Goal: Navigation & Orientation: Find specific page/section

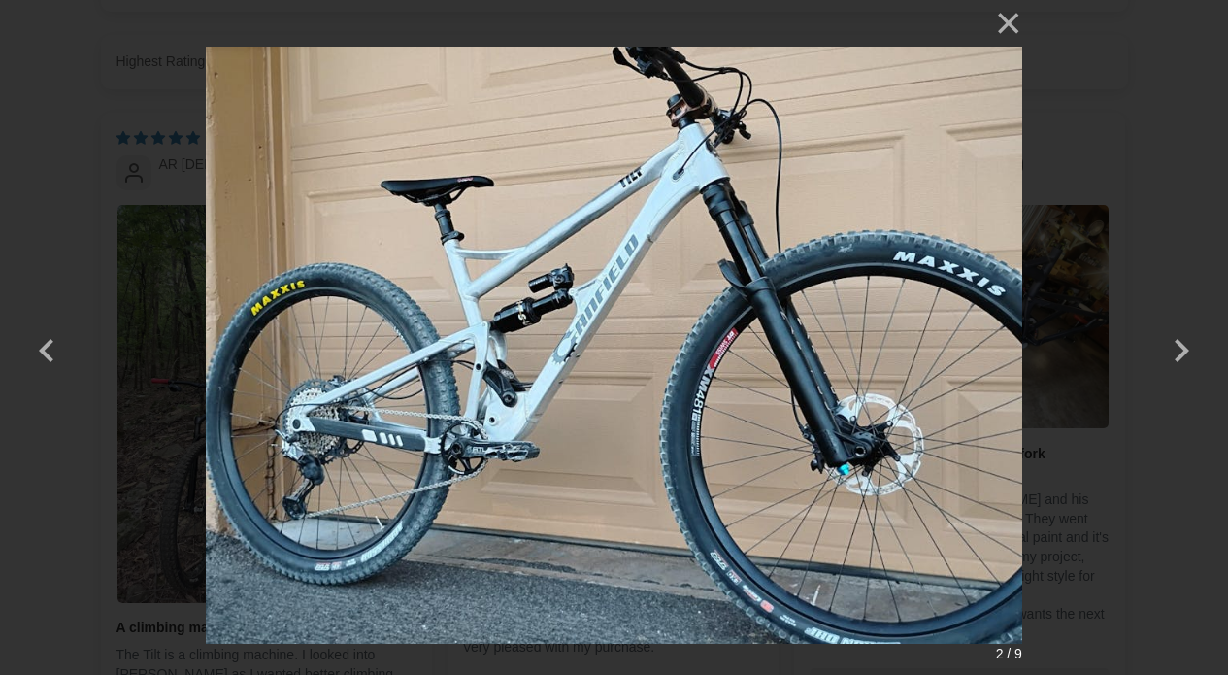
select select "highest-rating"
click at [1008, 20] on button "×" at bounding box center [999, 23] width 47 height 47
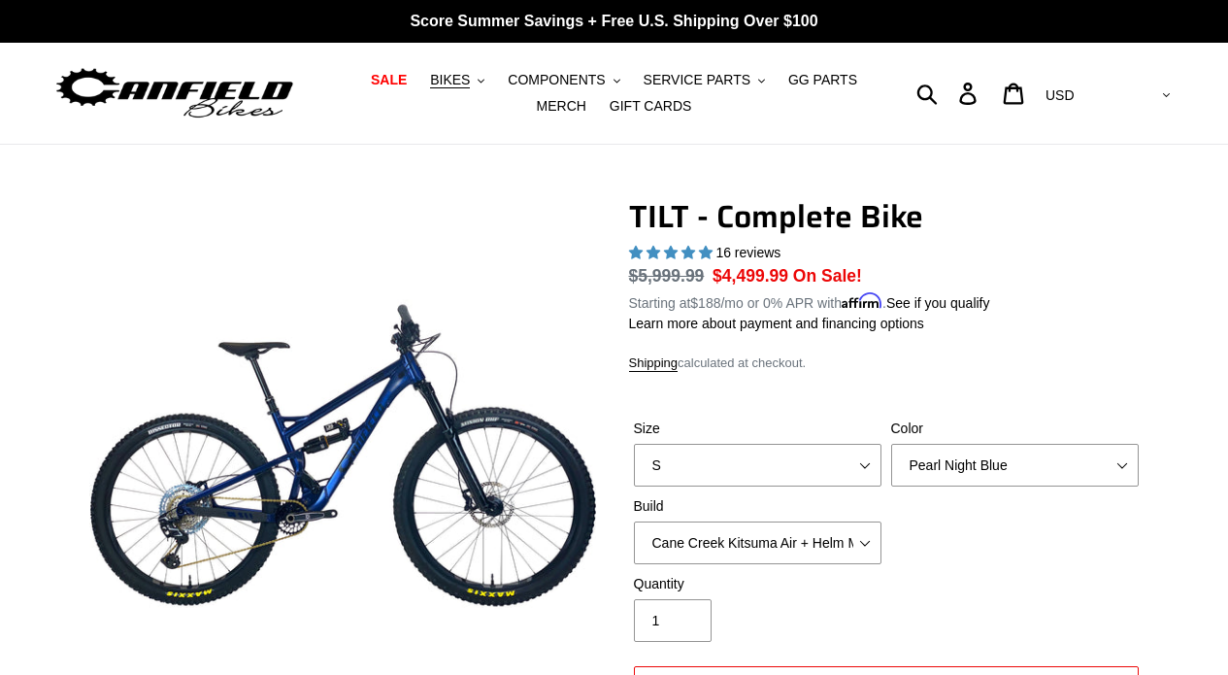
click at [255, 95] on img at bounding box center [174, 93] width 243 height 61
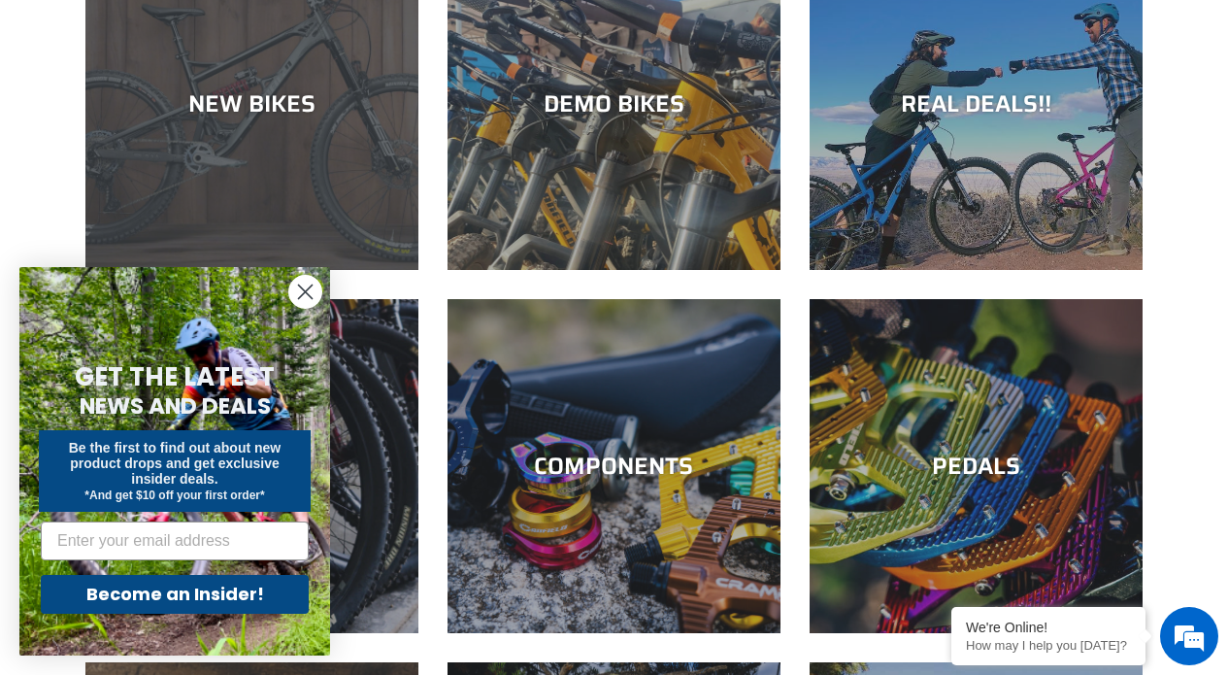
scroll to position [273, 0]
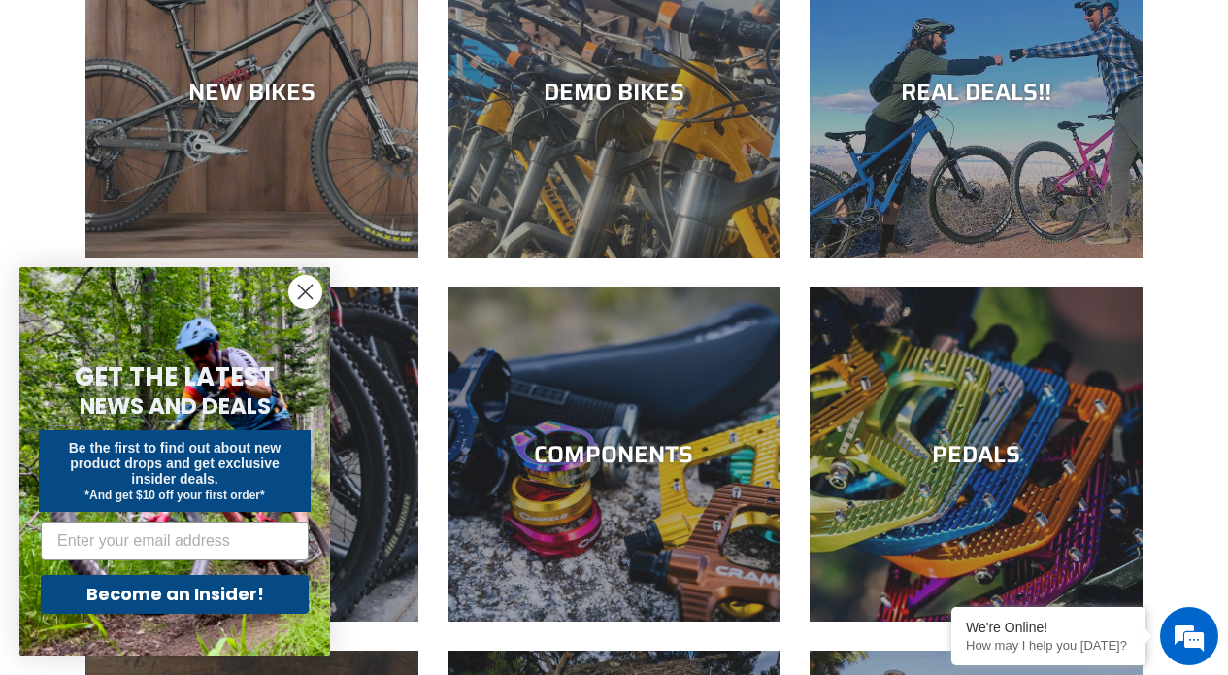
click at [297, 302] on circle "Close dialog" at bounding box center [305, 292] width 32 height 32
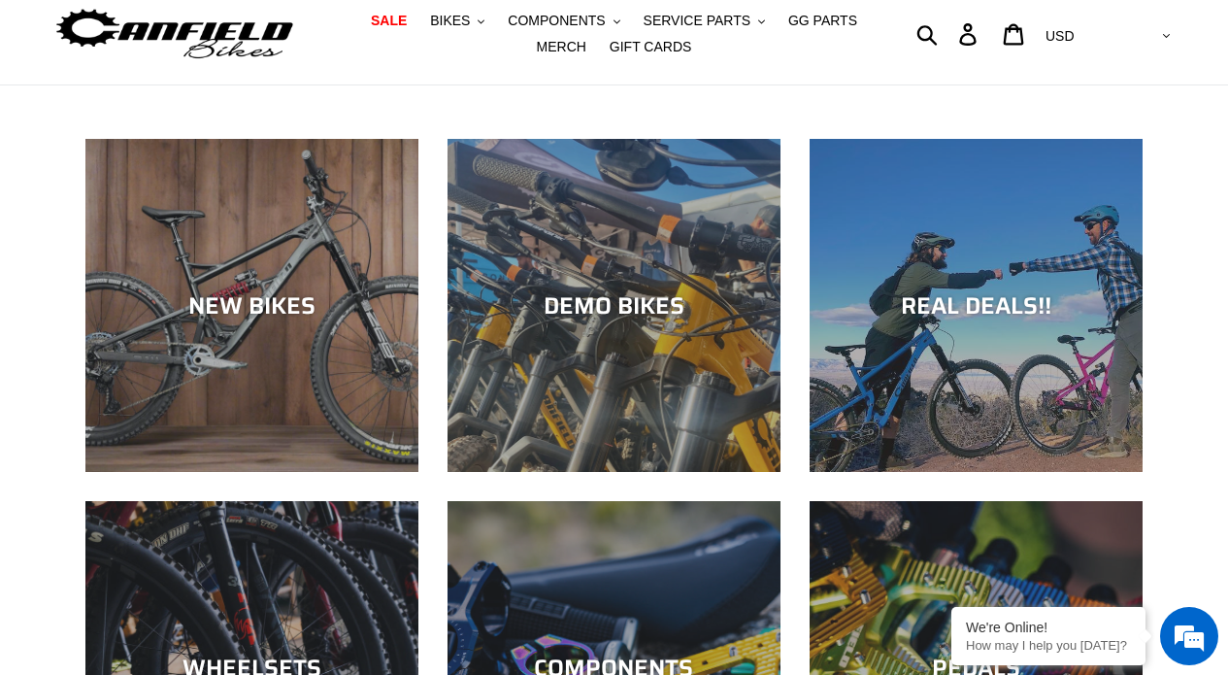
scroll to position [0, 0]
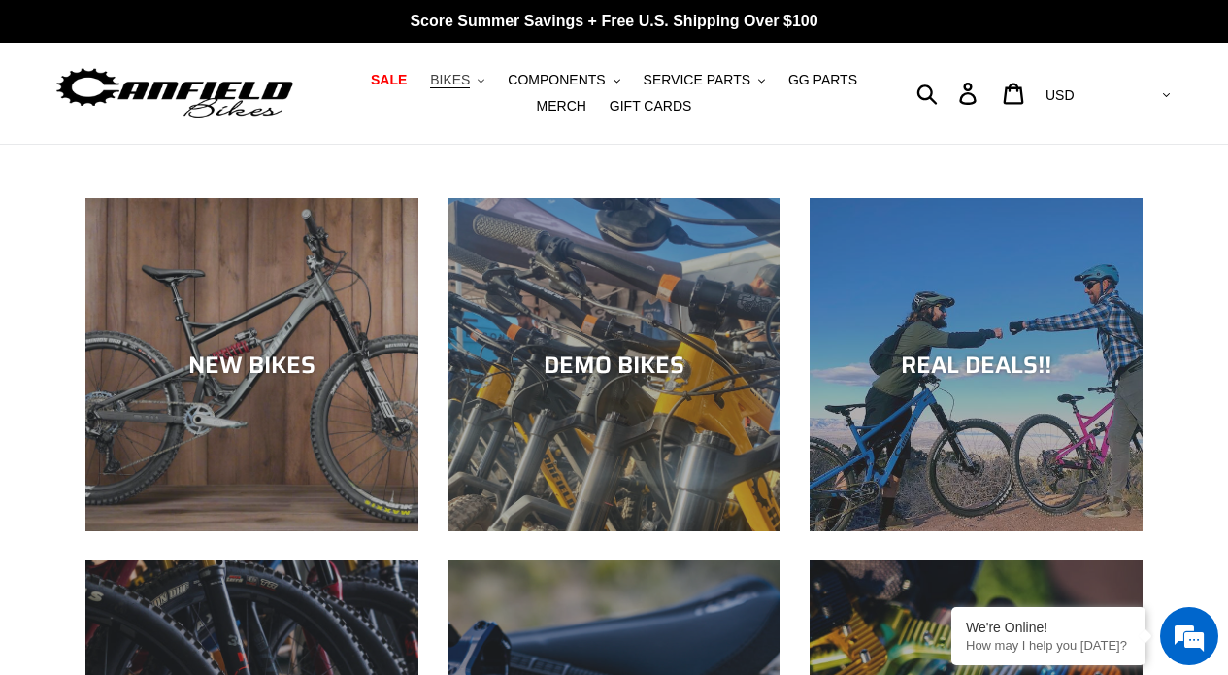
click at [448, 74] on span "BIKES" at bounding box center [450, 80] width 40 height 17
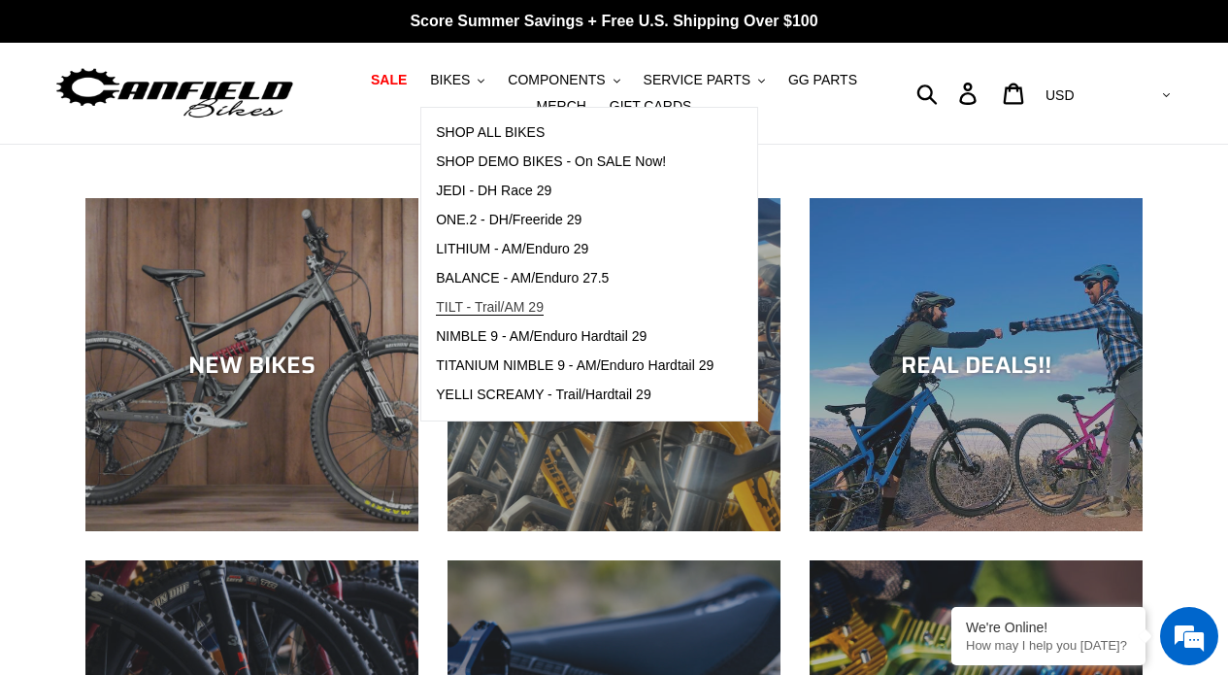
click at [450, 301] on span "TILT - Trail/AM 29" at bounding box center [490, 307] width 108 height 17
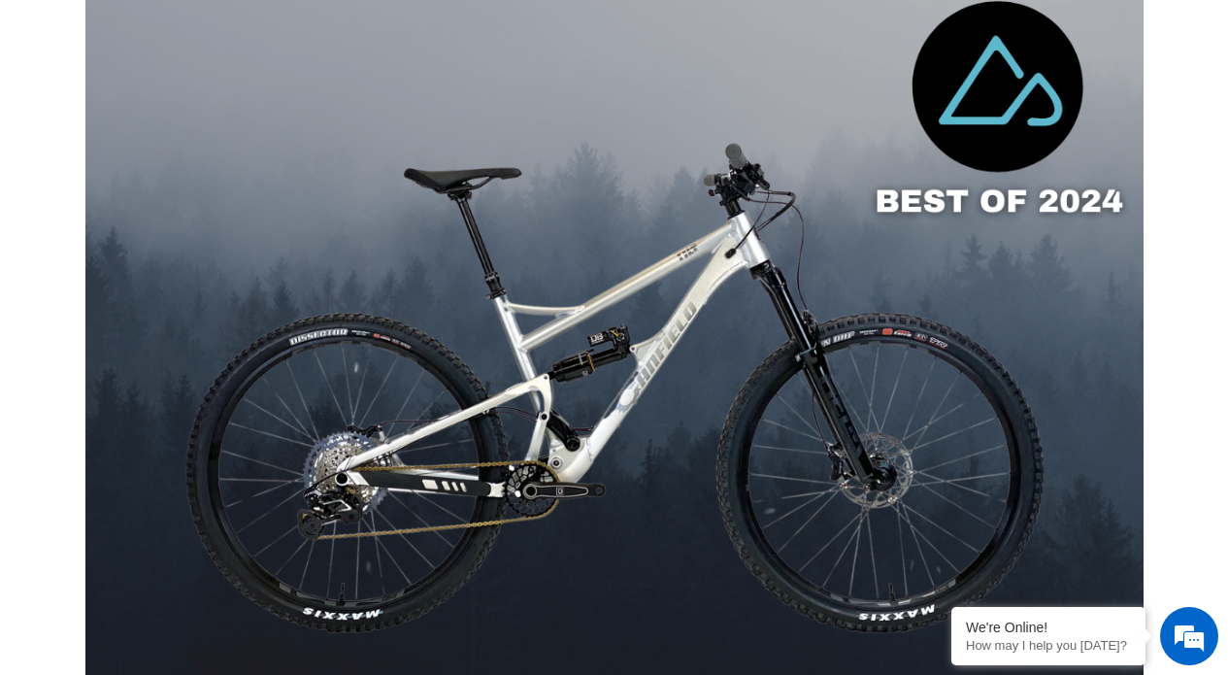
scroll to position [1466, 0]
